Goal: Task Accomplishment & Management: Manage account settings

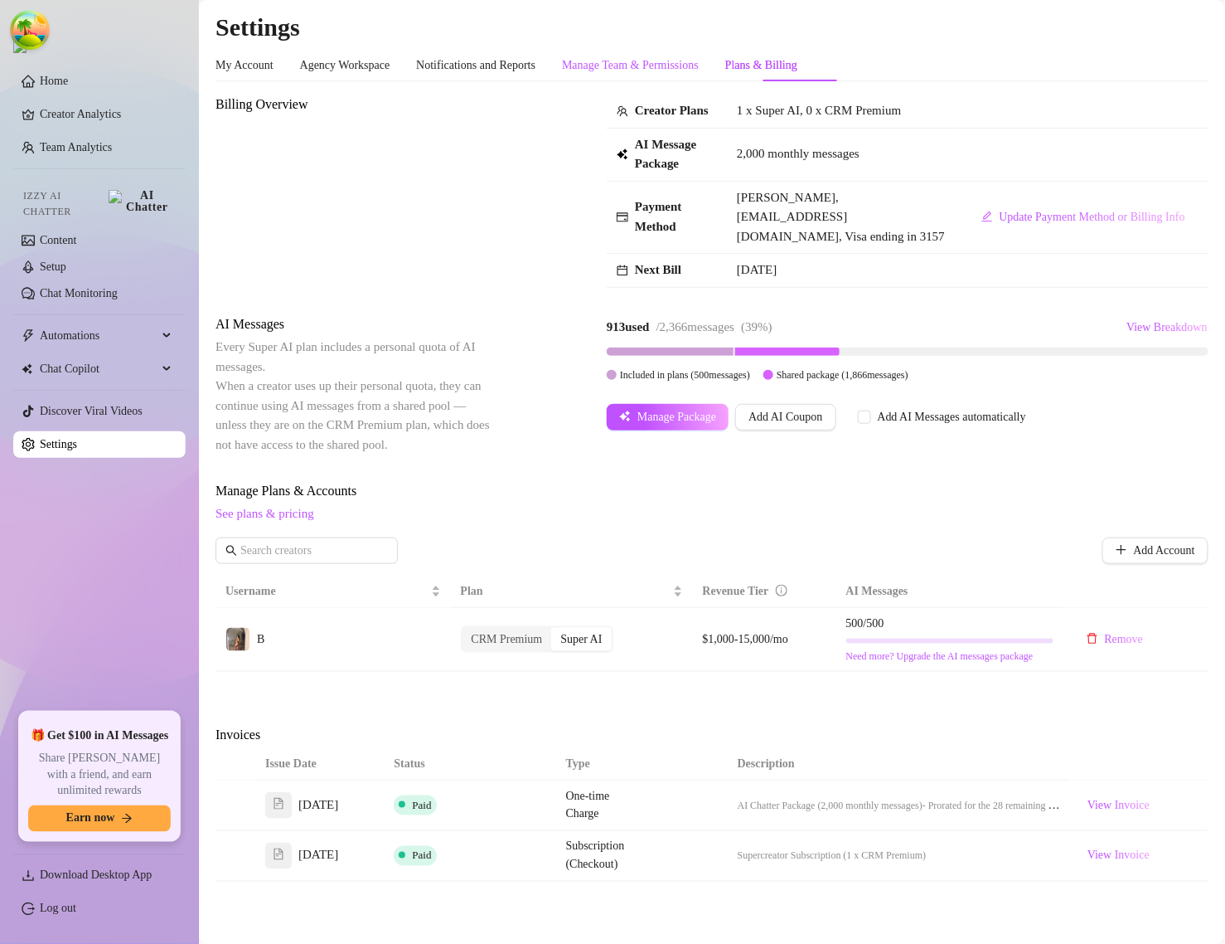
click at [678, 62] on div "Manage Team & Permissions" at bounding box center [630, 65] width 137 height 18
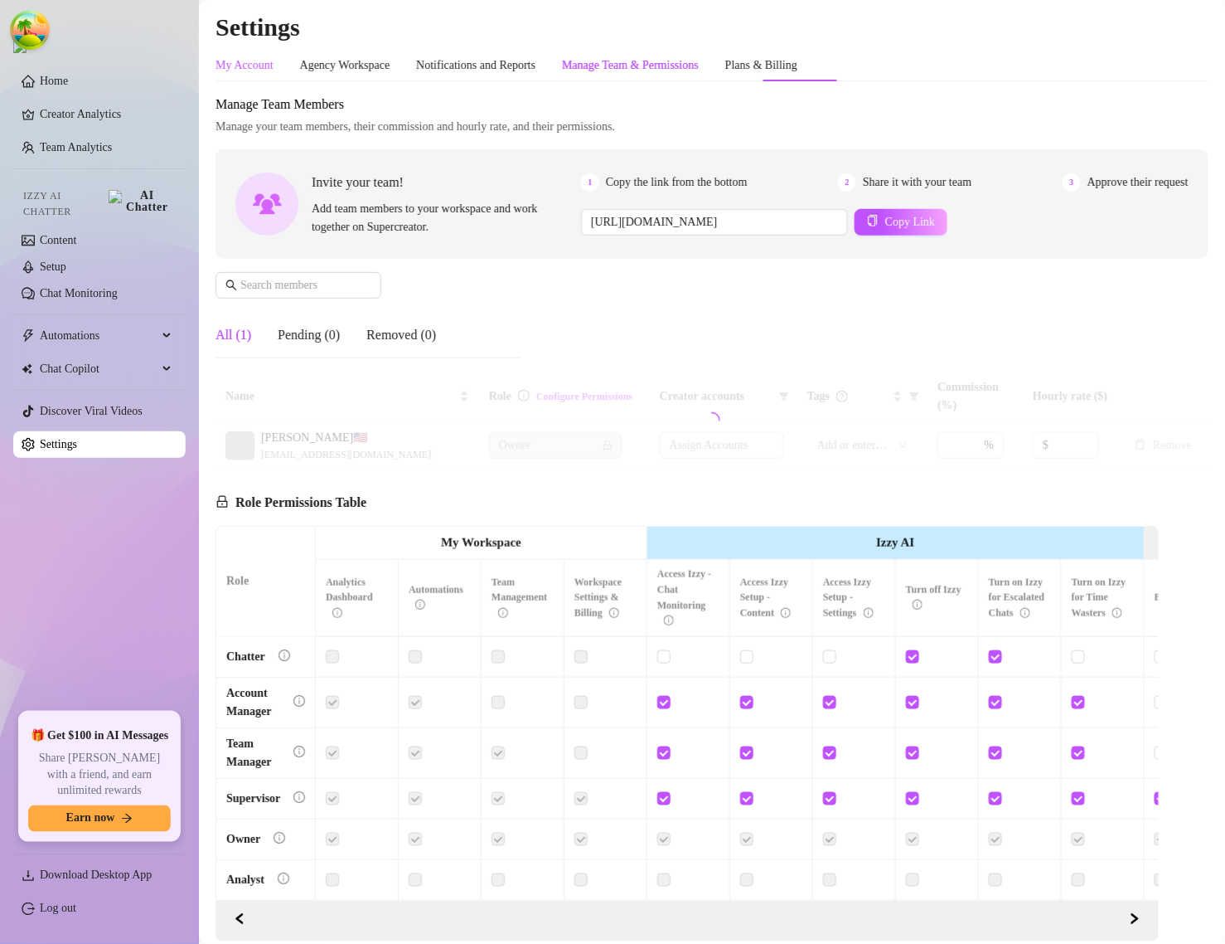
click at [255, 61] on div "My Account" at bounding box center [245, 65] width 58 height 18
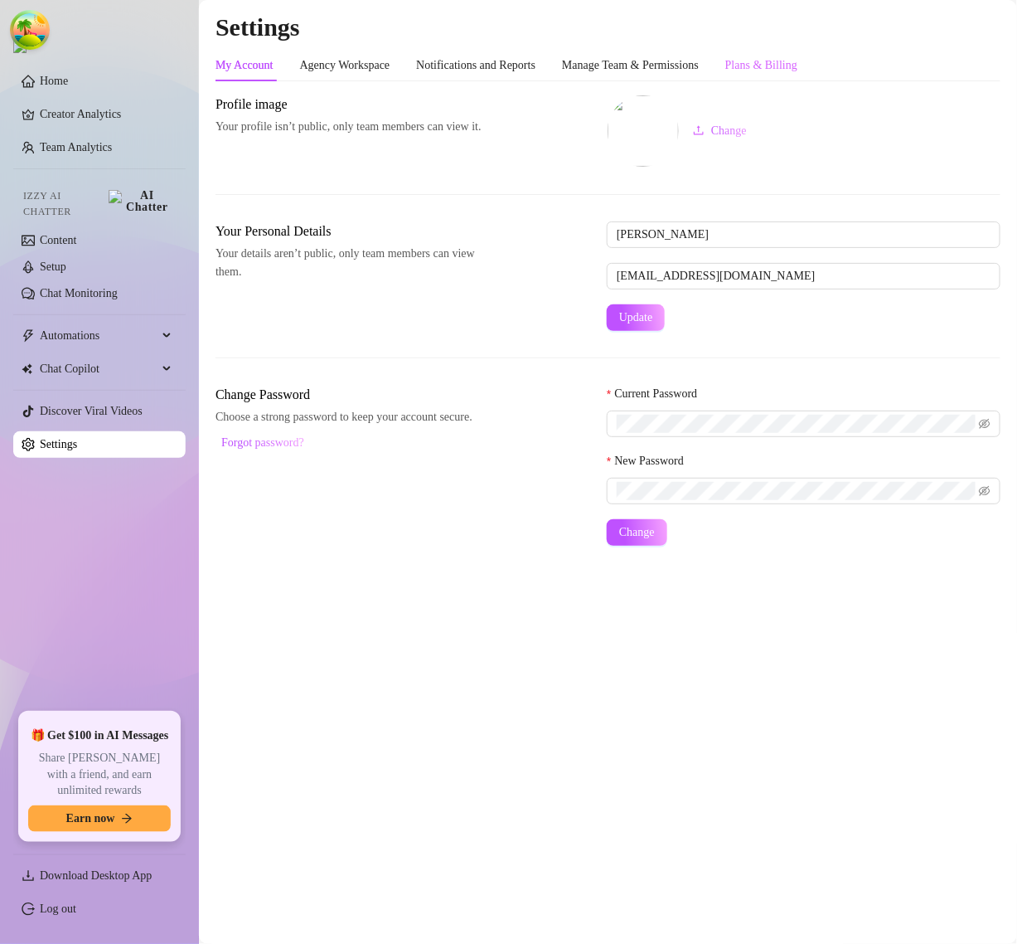
click at [798, 55] on div "Plans & Billing" at bounding box center [761, 66] width 72 height 32
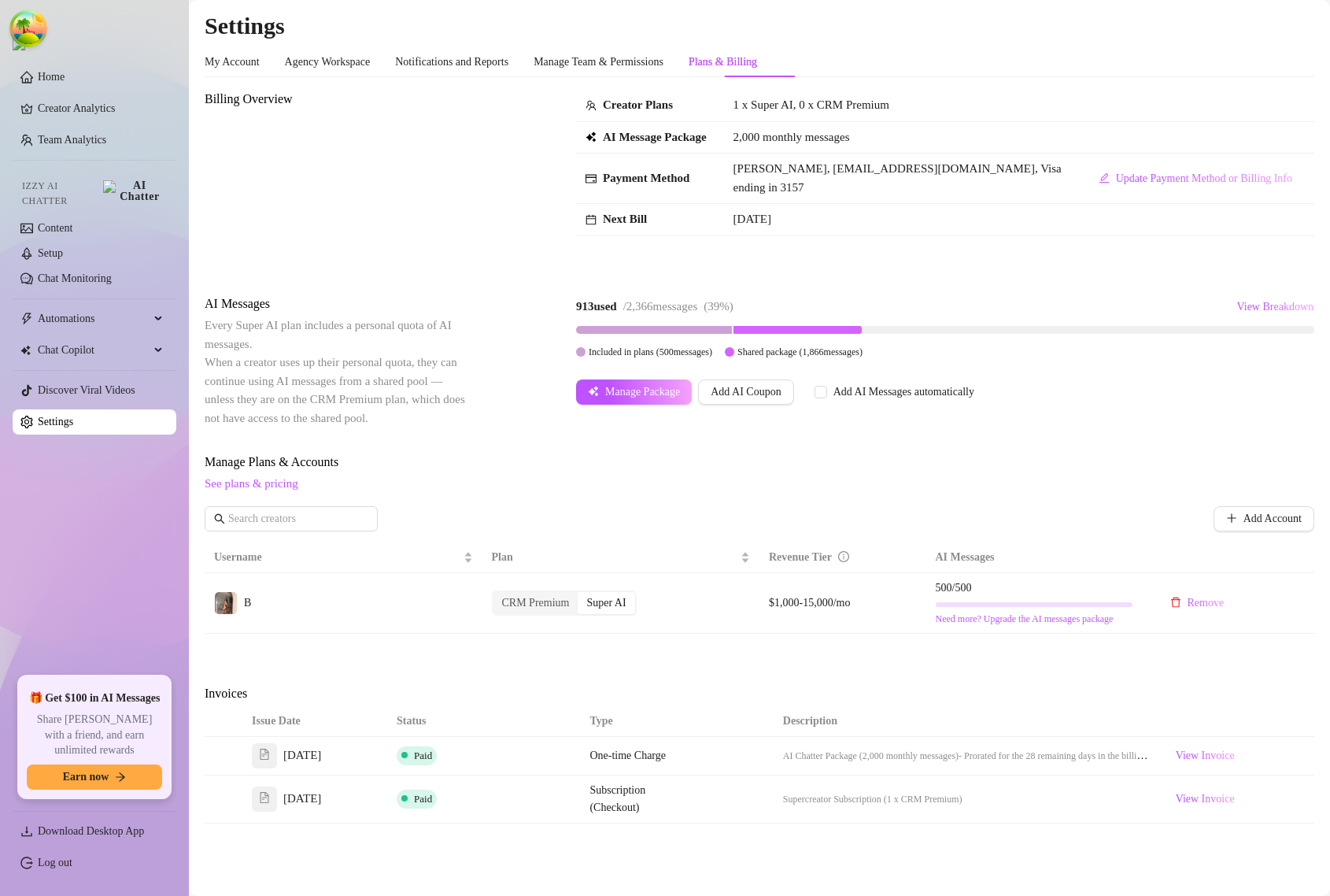
click at [253, 155] on div "Billing Overview" at bounding box center [337, 179] width 265 height 179
click at [55, 77] on link "Home" at bounding box center [51, 77] width 27 height 11
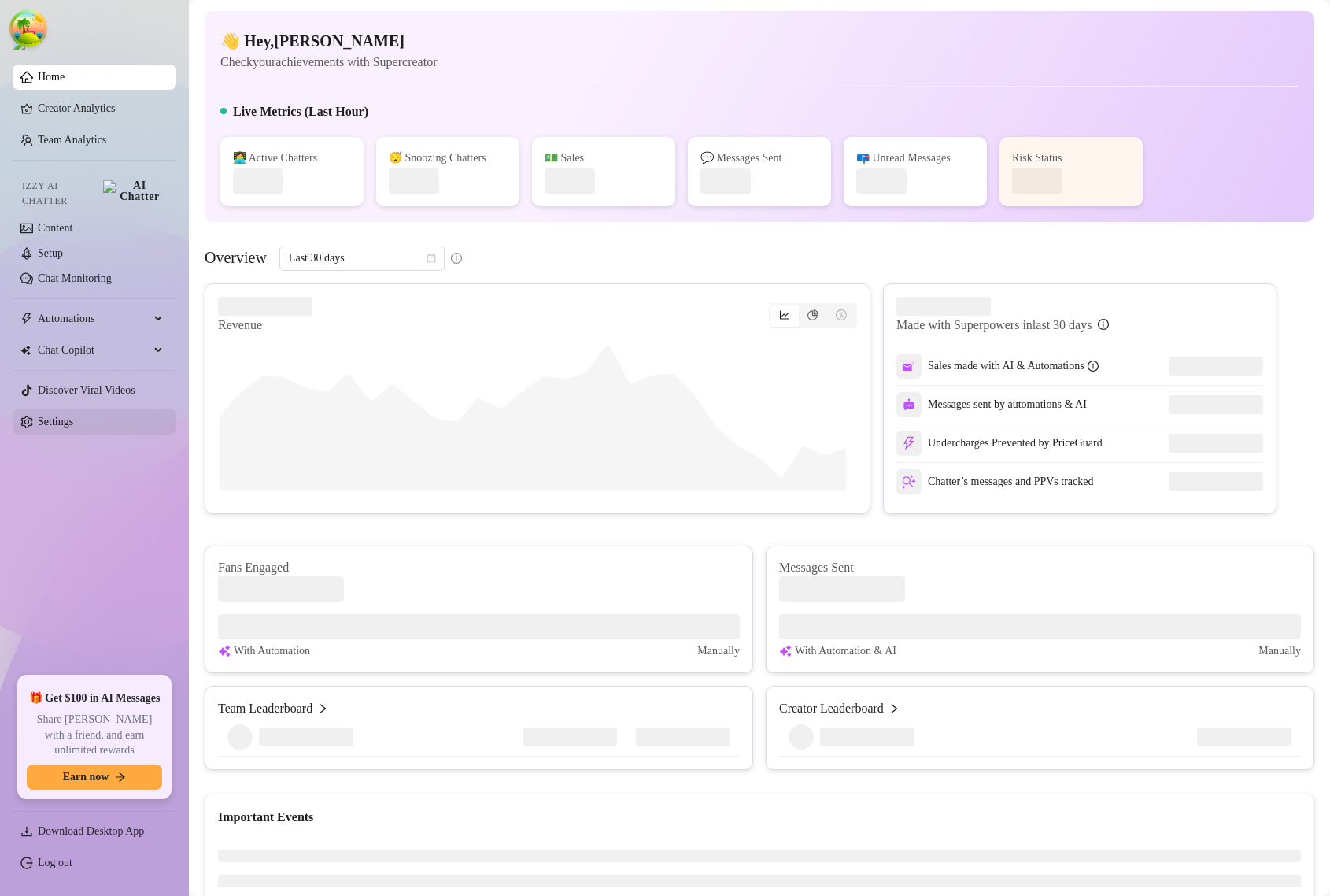
click at [73, 417] on link "Settings" at bounding box center [55, 421] width 35 height 11
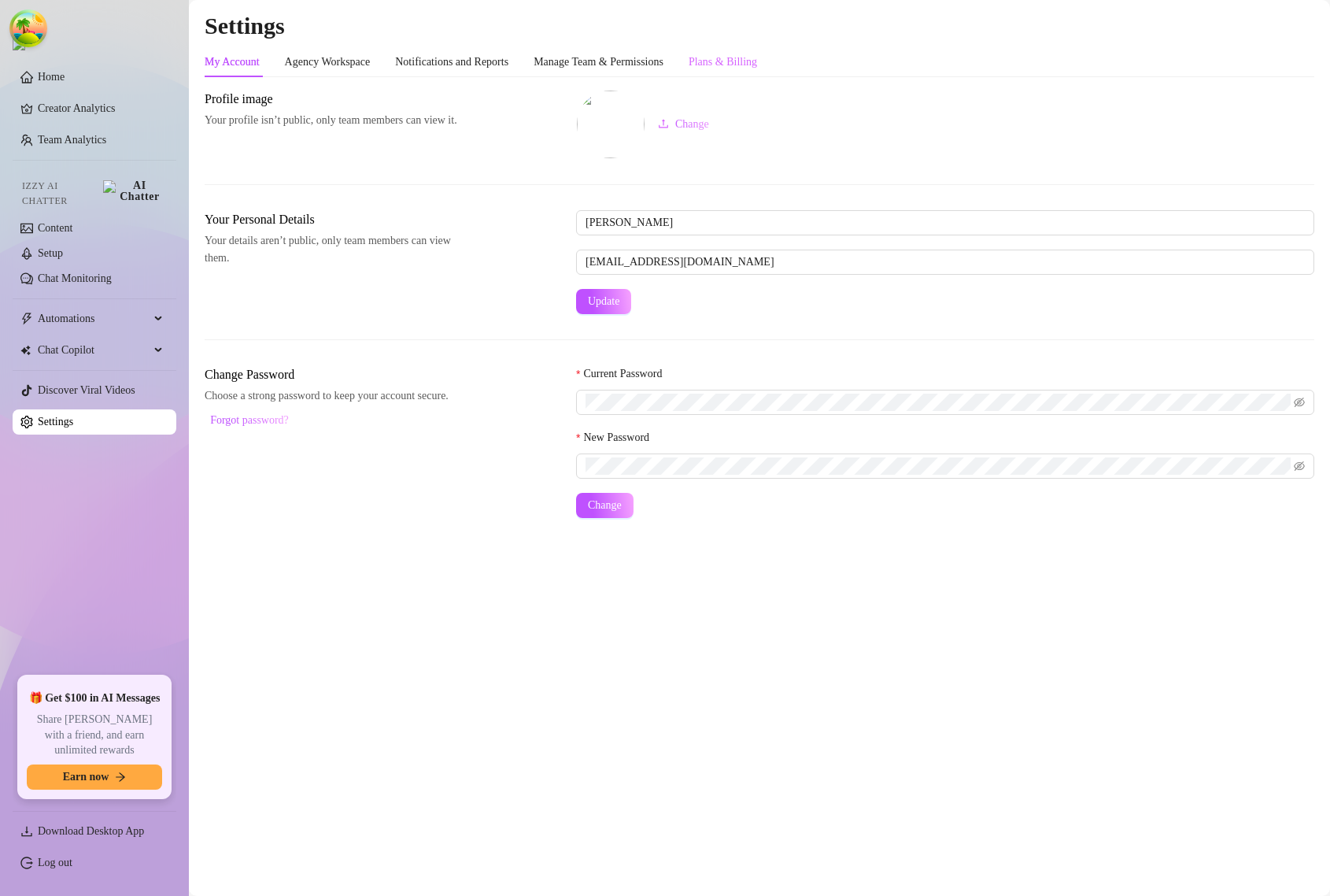
click at [758, 71] on div "Plans & Billing" at bounding box center [722, 63] width 68 height 30
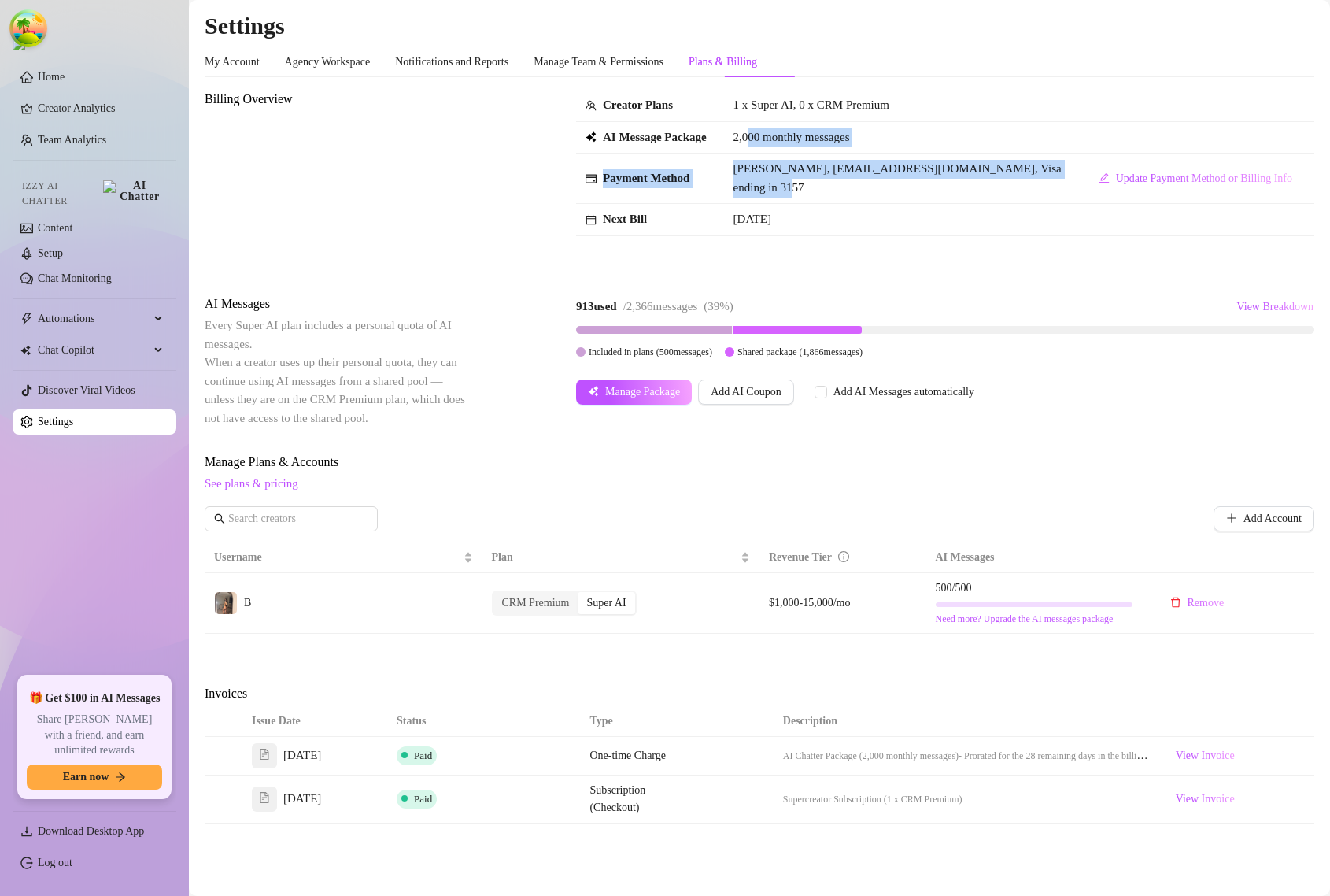
drag, startPoint x: 744, startPoint y: 144, endPoint x: 843, endPoint y: 221, distance: 125.4
click at [843, 221] on tbody "Creator Plans 1 x Super AI, 0 x CRM Premium AI Message Package 2,000 monthly me…" at bounding box center [946, 163] width 739 height 146
click at [893, 236] on td "[DATE]" at bounding box center [900, 220] width 352 height 32
